Goal: Task Accomplishment & Management: Manage account settings

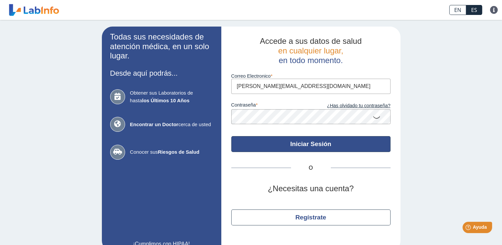
click at [295, 144] on button "Iniciar Sesión" at bounding box center [310, 144] width 159 height 16
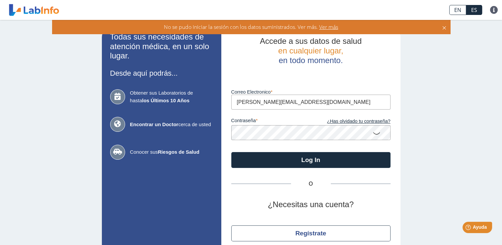
click at [376, 133] on icon at bounding box center [377, 133] width 8 height 13
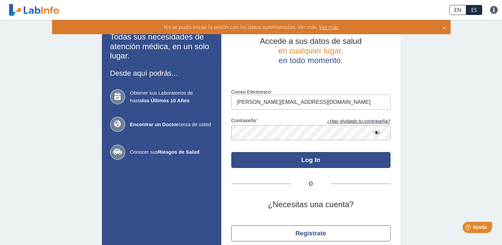
click at [291, 159] on button "Log In" at bounding box center [310, 160] width 159 height 16
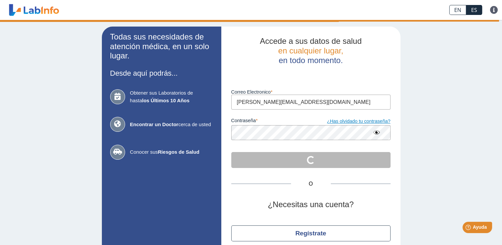
click at [355, 123] on link "¿Has olvidado tu contraseña?" at bounding box center [351, 121] width 80 height 7
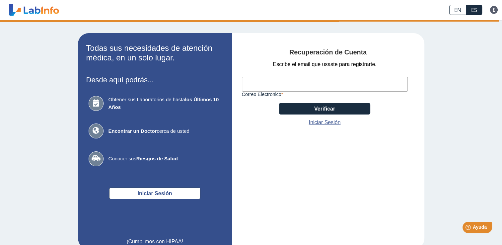
click at [315, 86] on input "Correo Electronico" at bounding box center [325, 84] width 166 height 15
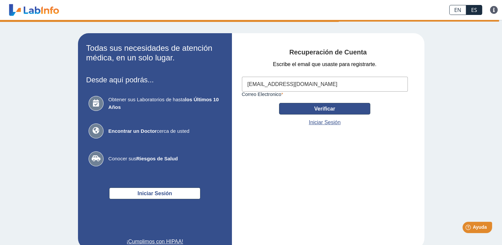
click at [312, 108] on button "Verificar" at bounding box center [324, 109] width 91 height 12
click at [349, 85] on input "[EMAIL_ADDRESS][DOMAIN_NAME]" at bounding box center [325, 84] width 166 height 15
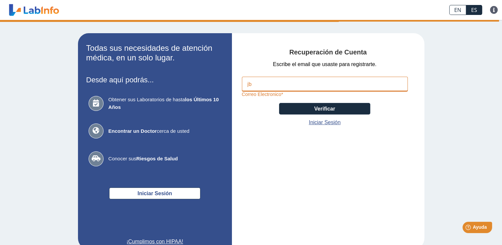
type input "j"
click at [349, 85] on input "Correo Electronico" at bounding box center [325, 84] width 166 height 15
type input "[PERSON_NAME][EMAIL_ADDRESS][DOMAIN_NAME]"
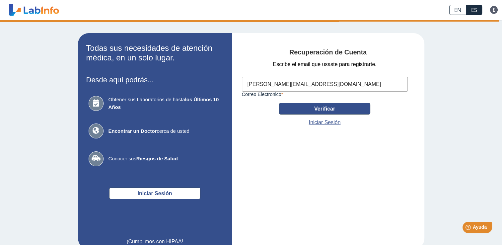
click at [317, 110] on button "Verificar" at bounding box center [324, 109] width 91 height 12
click at [330, 110] on button "Verificar" at bounding box center [324, 109] width 91 height 12
click at [316, 111] on button "Verificar" at bounding box center [324, 109] width 91 height 12
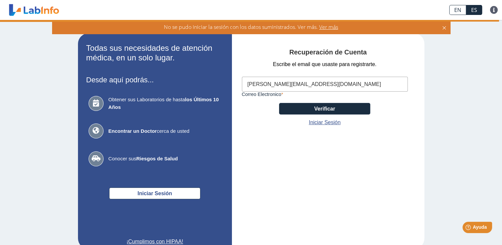
click at [337, 86] on input "[PERSON_NAME][EMAIL_ADDRESS][DOMAIN_NAME]" at bounding box center [325, 84] width 166 height 15
click at [335, 107] on button "Verificar" at bounding box center [324, 109] width 91 height 12
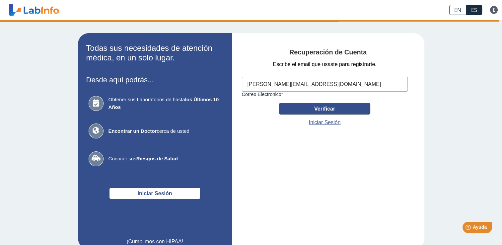
click at [329, 109] on button "Verificar" at bounding box center [324, 109] width 91 height 12
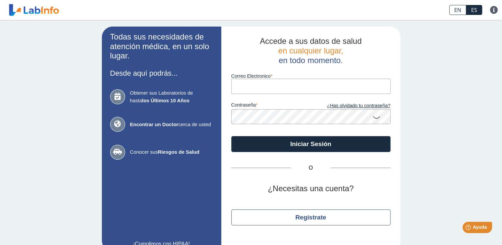
type input "[PERSON_NAME][EMAIL_ADDRESS][DOMAIN_NAME]"
click at [337, 108] on link "¿Has olvidado tu contraseña?" at bounding box center [351, 105] width 80 height 7
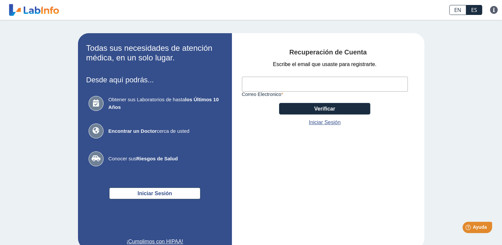
click at [277, 89] on input "Correo Electronico" at bounding box center [325, 84] width 166 height 15
type input "[PERSON_NAME][EMAIL_ADDRESS][DOMAIN_NAME]"
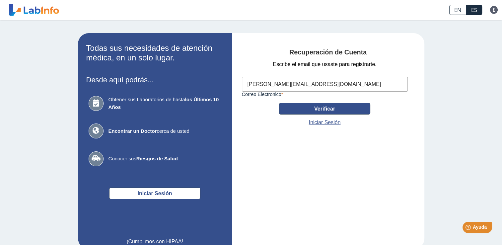
click at [324, 110] on button "Verificar" at bounding box center [324, 109] width 91 height 12
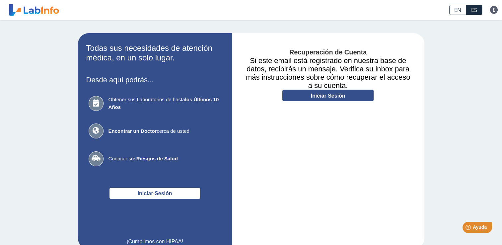
click at [322, 96] on link "Iniciar Sesión" at bounding box center [328, 96] width 91 height 12
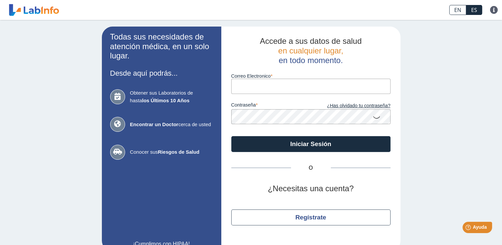
click at [301, 89] on input "Correo Electronico" at bounding box center [310, 86] width 159 height 15
type input "[PERSON_NAME][EMAIL_ADDRESS][DOMAIN_NAME]"
click at [373, 122] on icon at bounding box center [377, 117] width 8 height 13
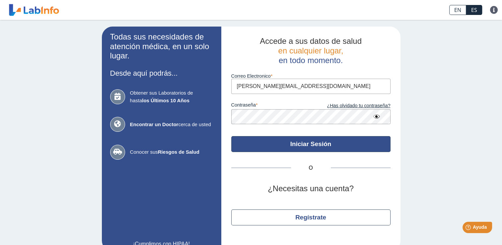
click at [316, 142] on button "Iniciar Sesión" at bounding box center [310, 144] width 159 height 16
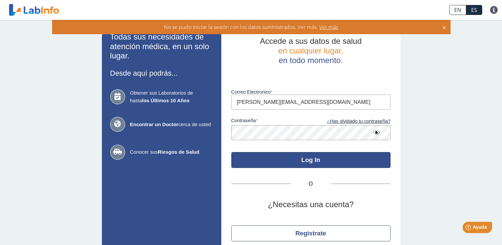
click at [313, 162] on button "Log In" at bounding box center [310, 160] width 159 height 16
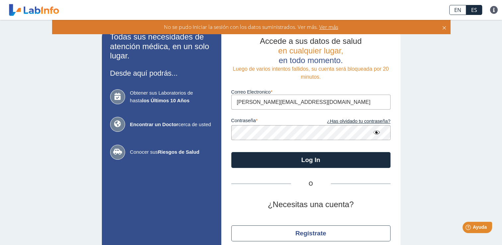
click at [444, 26] on icon at bounding box center [444, 26] width 5 height 7
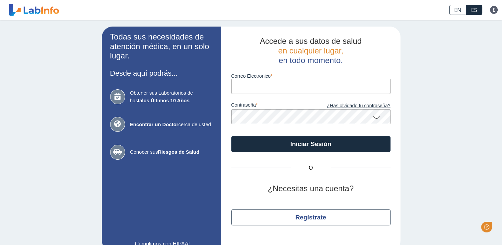
click at [291, 94] on input "Correo Electronico" at bounding box center [310, 86] width 159 height 15
type input "[PERSON_NAME][EMAIL_ADDRESS][DOMAIN_NAME]"
click at [377, 116] on icon at bounding box center [377, 117] width 8 height 13
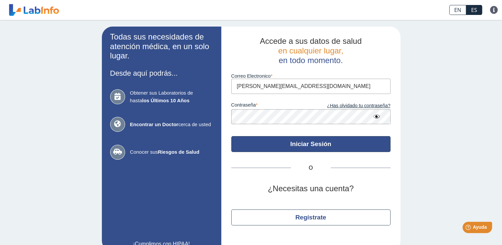
click at [344, 147] on button "Iniciar Sesión" at bounding box center [310, 144] width 159 height 16
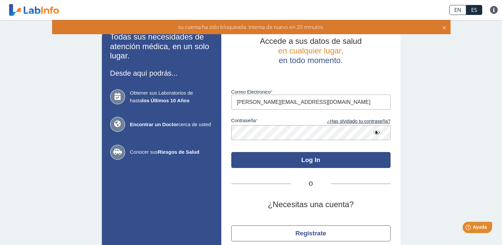
click at [335, 163] on button "Log In" at bounding box center [310, 160] width 159 height 16
